Goal: Information Seeking & Learning: Learn about a topic

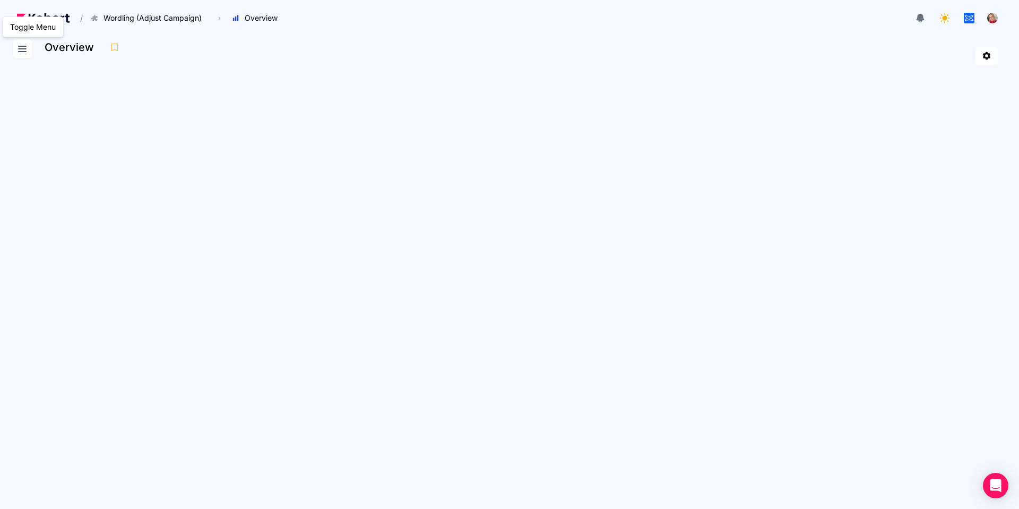
click at [22, 53] on icon at bounding box center [22, 48] width 13 height 13
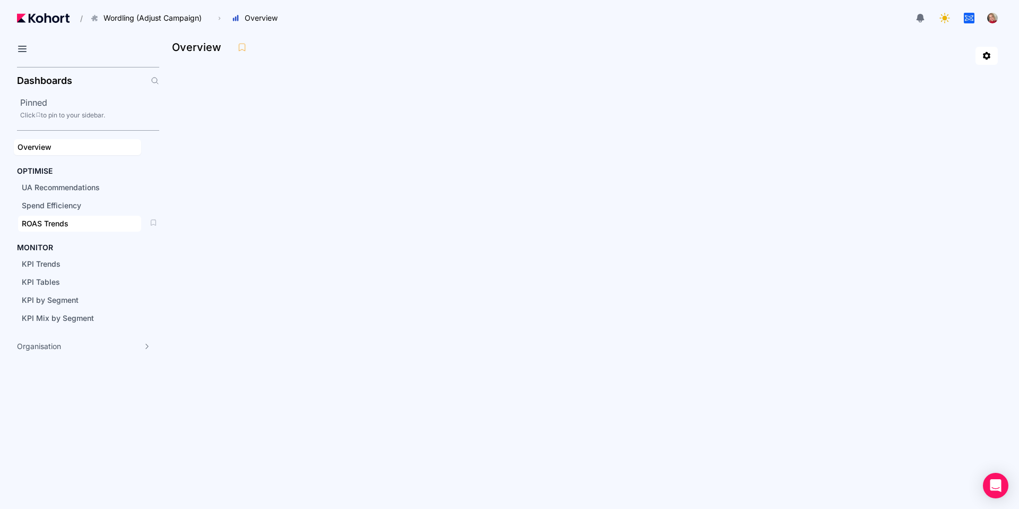
click at [54, 223] on span "ROAS Trends" at bounding box center [45, 223] width 47 height 9
click at [89, 200] on div "Spend Efficiency" at bounding box center [80, 205] width 116 height 11
click at [118, 183] on div "UA Recommendations" at bounding box center [80, 187] width 116 height 11
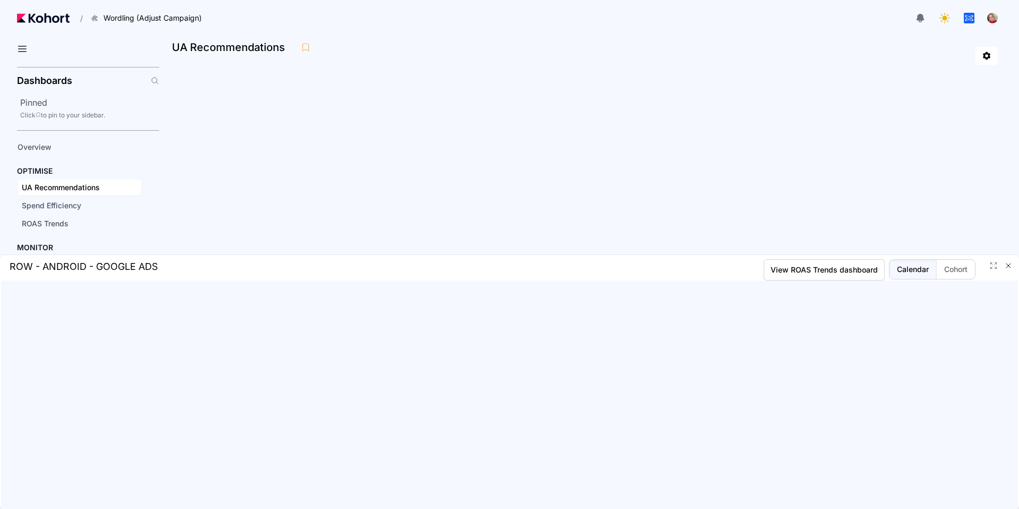
click at [1008, 266] on icon "button" at bounding box center [1008, 265] width 8 height 8
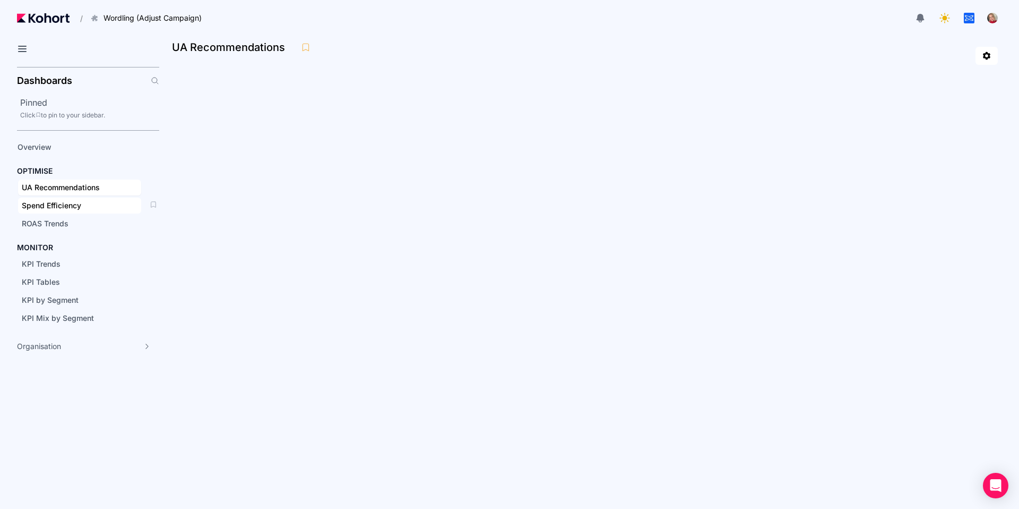
click at [96, 207] on div "Spend Efficiency" at bounding box center [80, 205] width 116 height 11
click at [114, 217] on span "ROAS Trends" at bounding box center [79, 224] width 123 height 16
click at [81, 285] on div "KPI Tables" at bounding box center [80, 282] width 116 height 11
click at [78, 189] on span "UA Recommendations" at bounding box center [61, 187] width 78 height 9
click at [80, 203] on span "Spend Efficiency" at bounding box center [51, 205] width 59 height 9
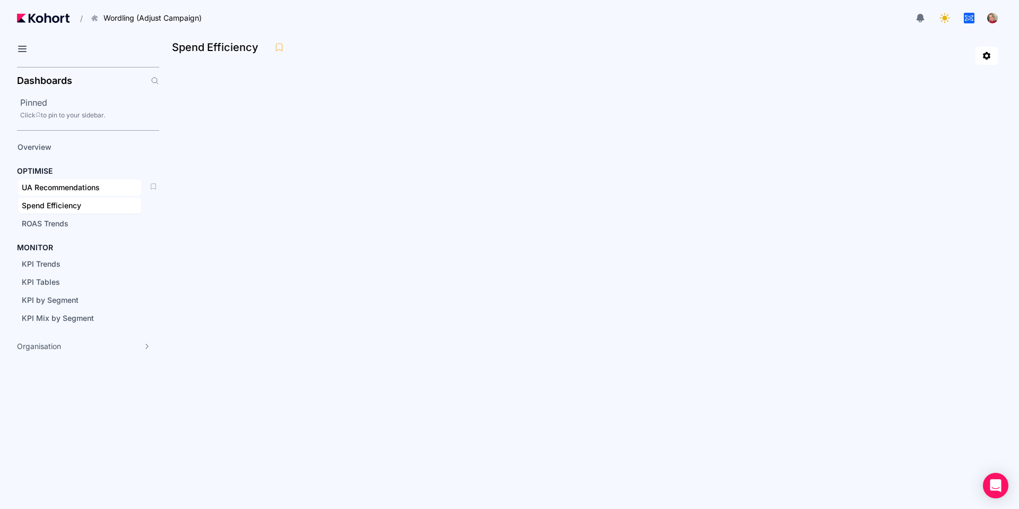
click at [73, 188] on span "UA Recommendations" at bounding box center [61, 187] width 78 height 9
click at [98, 221] on div "ROAS Trends" at bounding box center [80, 223] width 116 height 11
click at [98, 225] on div "ROAS Trends" at bounding box center [80, 223] width 116 height 11
click at [83, 205] on div "Spend Efficiency" at bounding box center [80, 205] width 116 height 11
click at [82, 227] on div "ROAS Trends" at bounding box center [80, 223] width 116 height 11
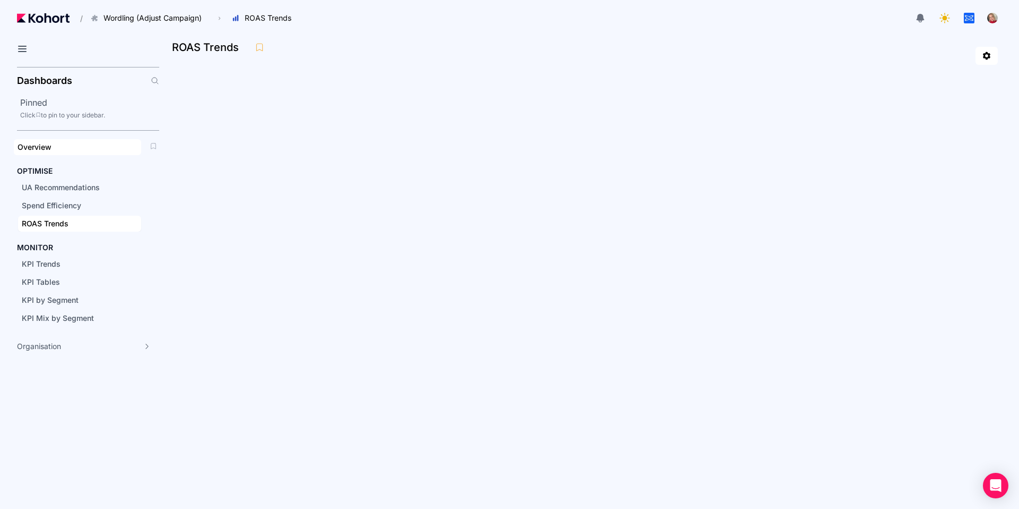
click at [41, 150] on span "Overview" at bounding box center [35, 146] width 34 height 9
click at [102, 262] on div "KPI Trends" at bounding box center [80, 264] width 116 height 11
click at [96, 282] on div "KPI Tables" at bounding box center [80, 282] width 116 height 11
